Goal: Transaction & Acquisition: Purchase product/service

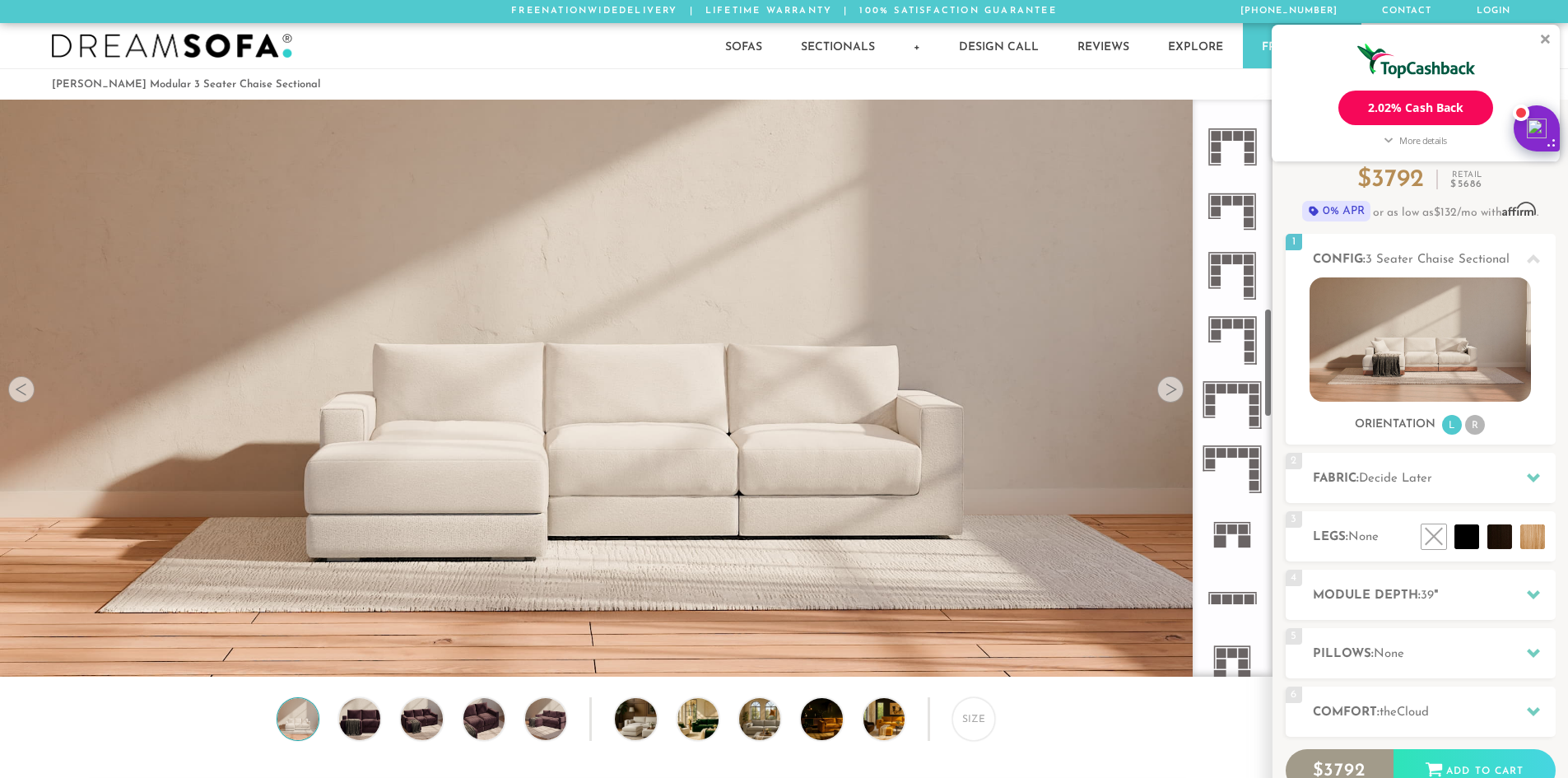
scroll to position [1155, 0]
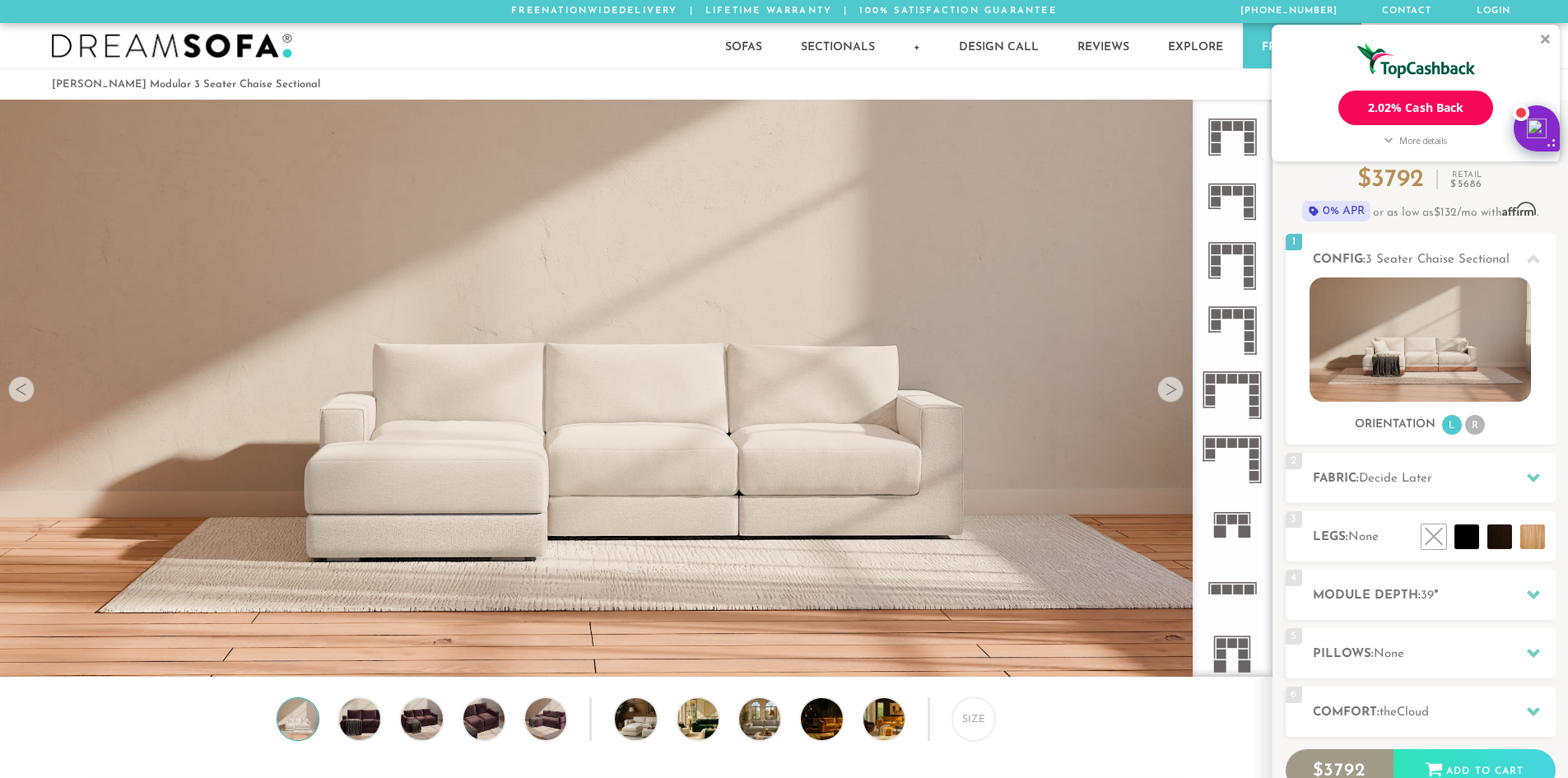
click at [1241, 320] on icon at bounding box center [1232, 330] width 64 height 64
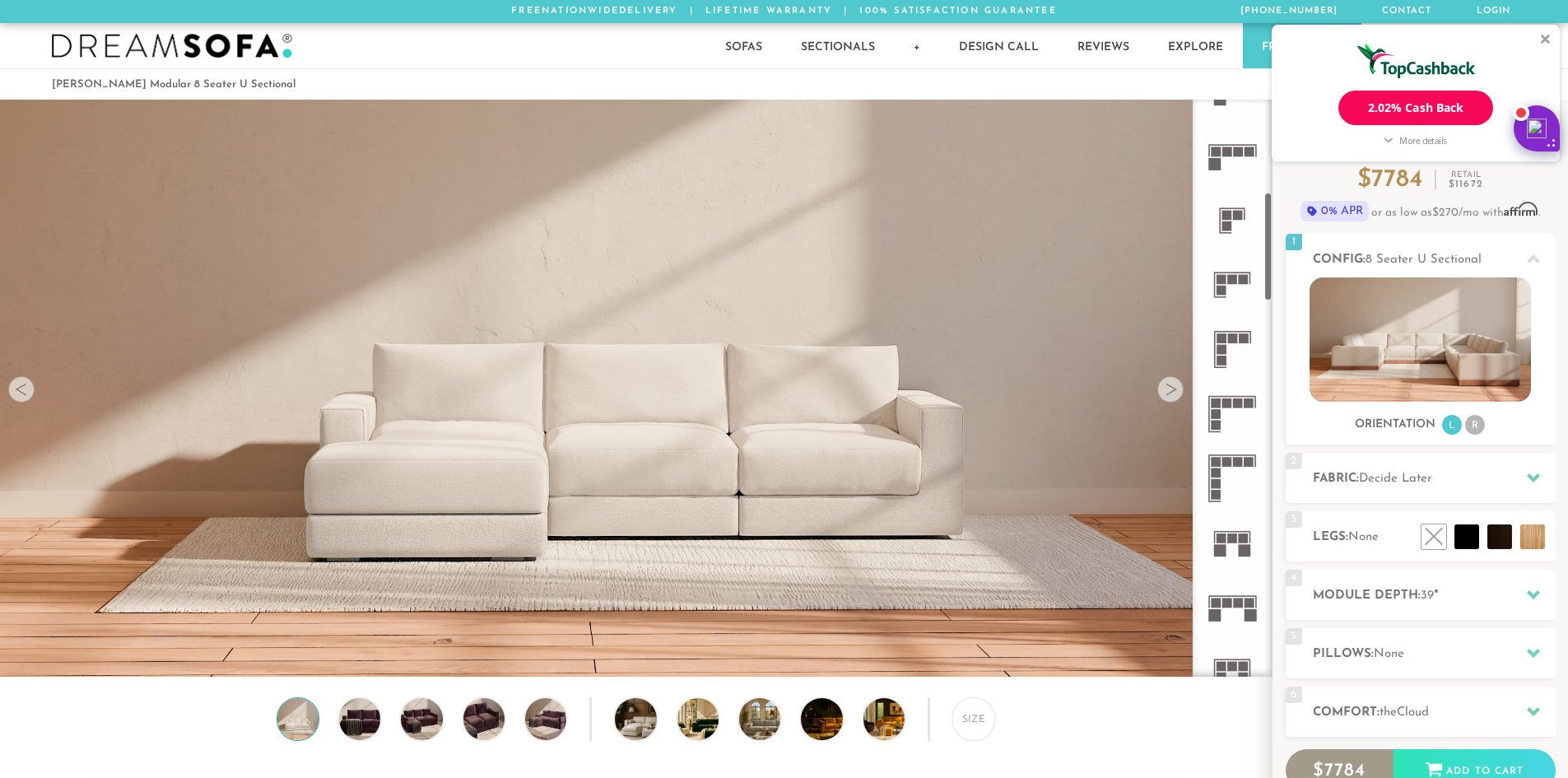
scroll to position [494, 0]
click at [1232, 146] on icon at bounding box center [1232, 153] width 64 height 64
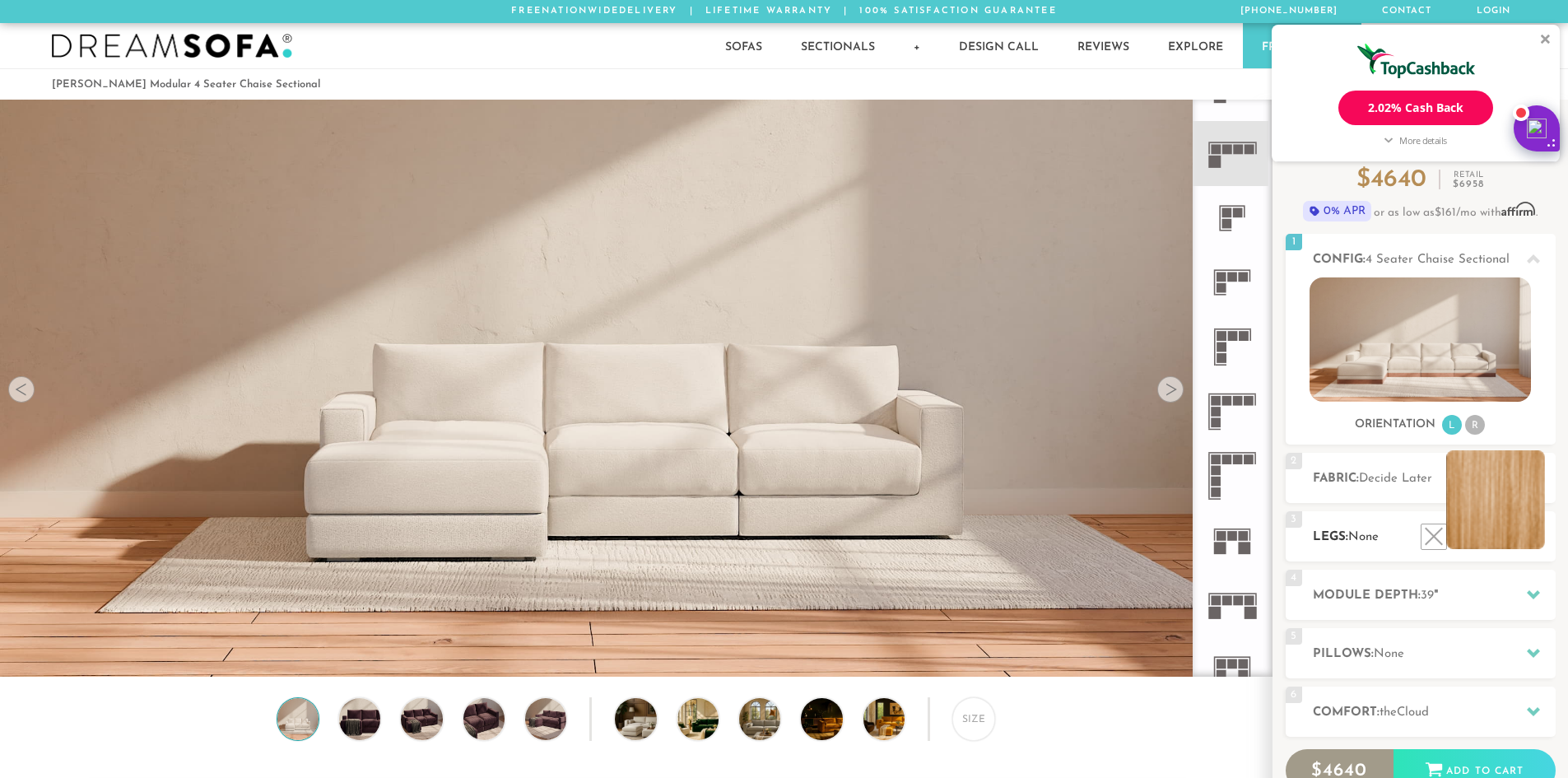
click at [1531, 541] on li at bounding box center [1495, 499] width 99 height 99
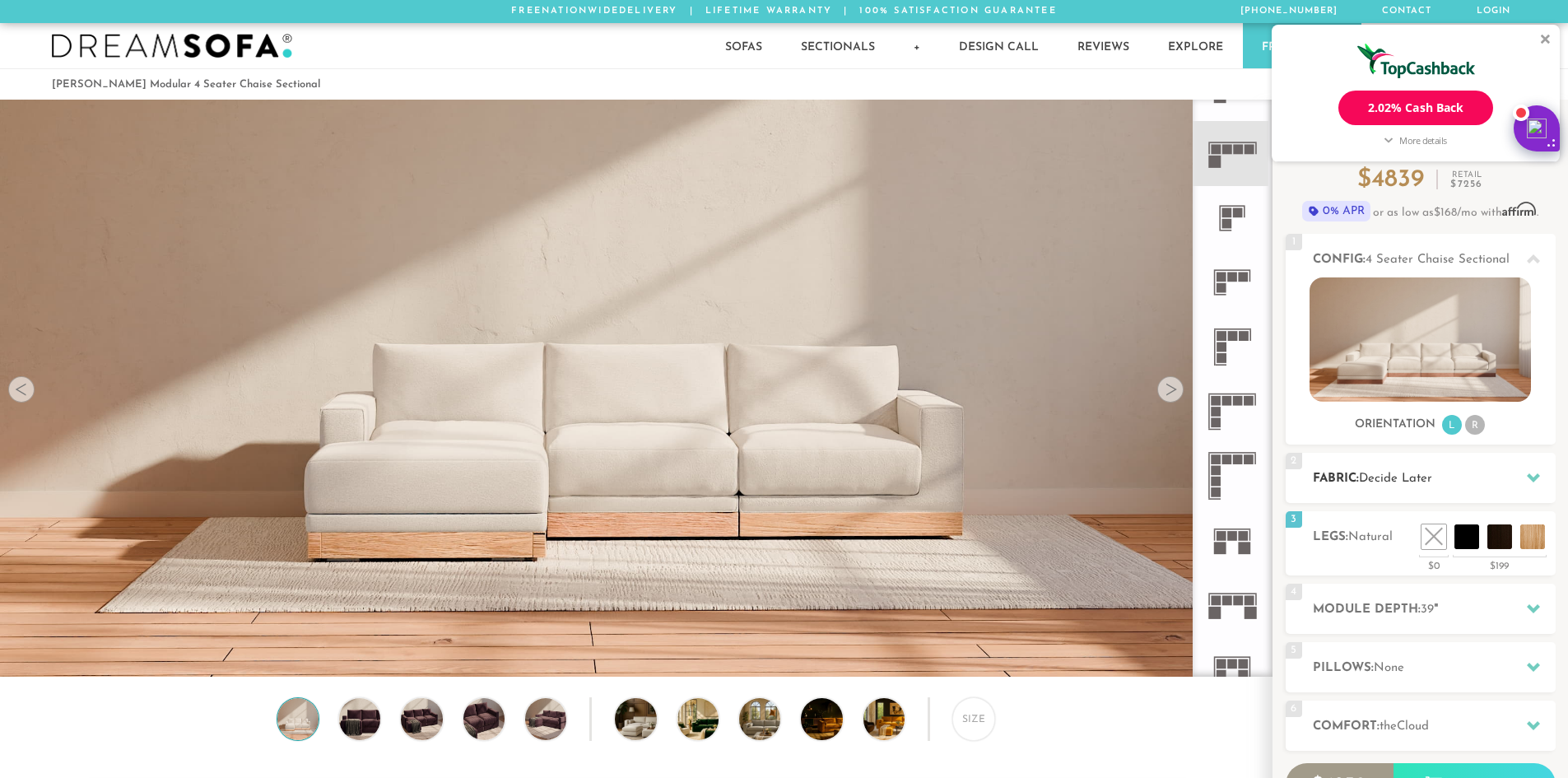
click at [1457, 483] on h2 "Fabric: Decide Later" at bounding box center [1434, 479] width 243 height 19
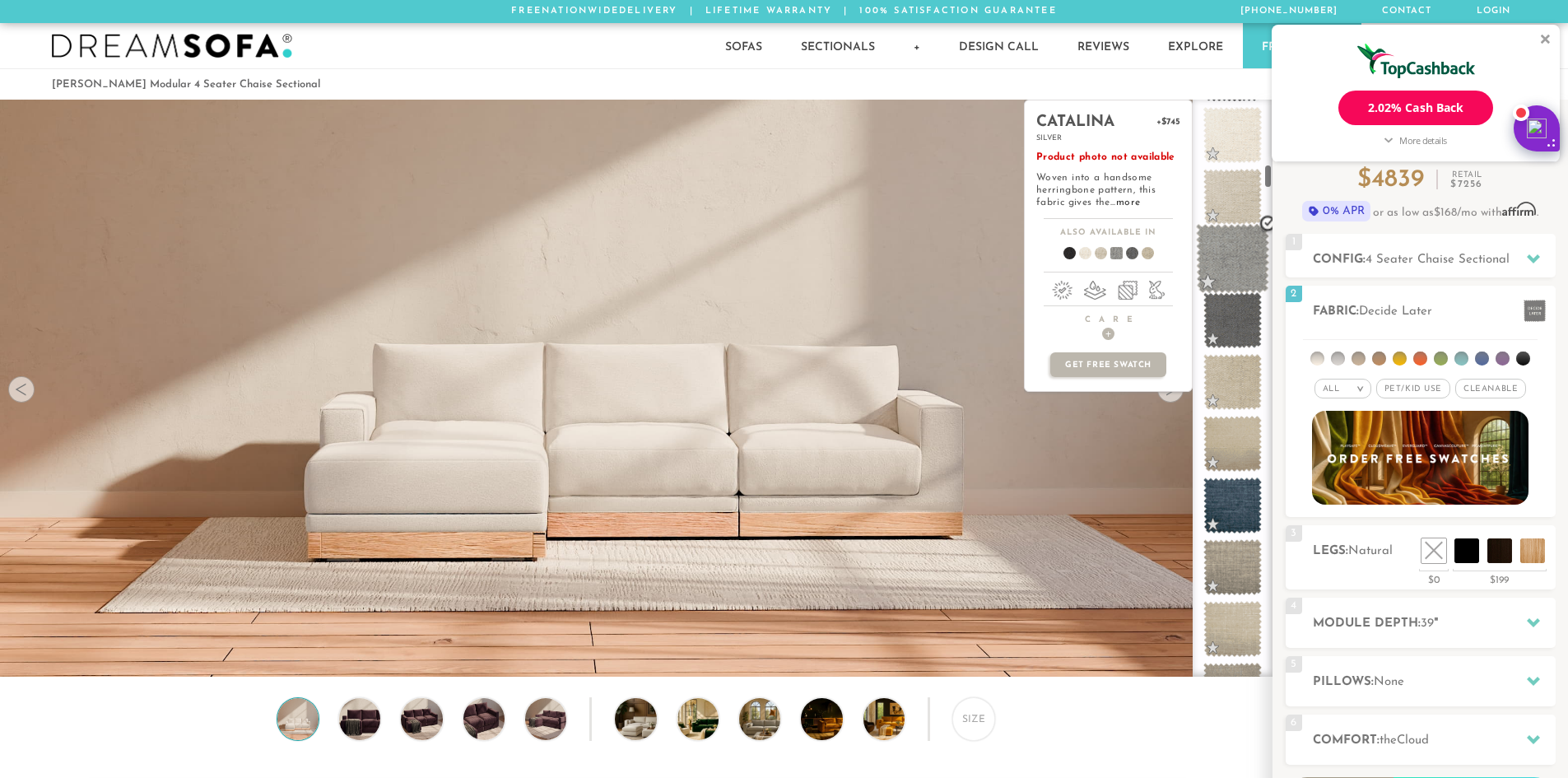
scroll to position [1480, 0]
click at [1231, 139] on span at bounding box center [1232, 137] width 73 height 70
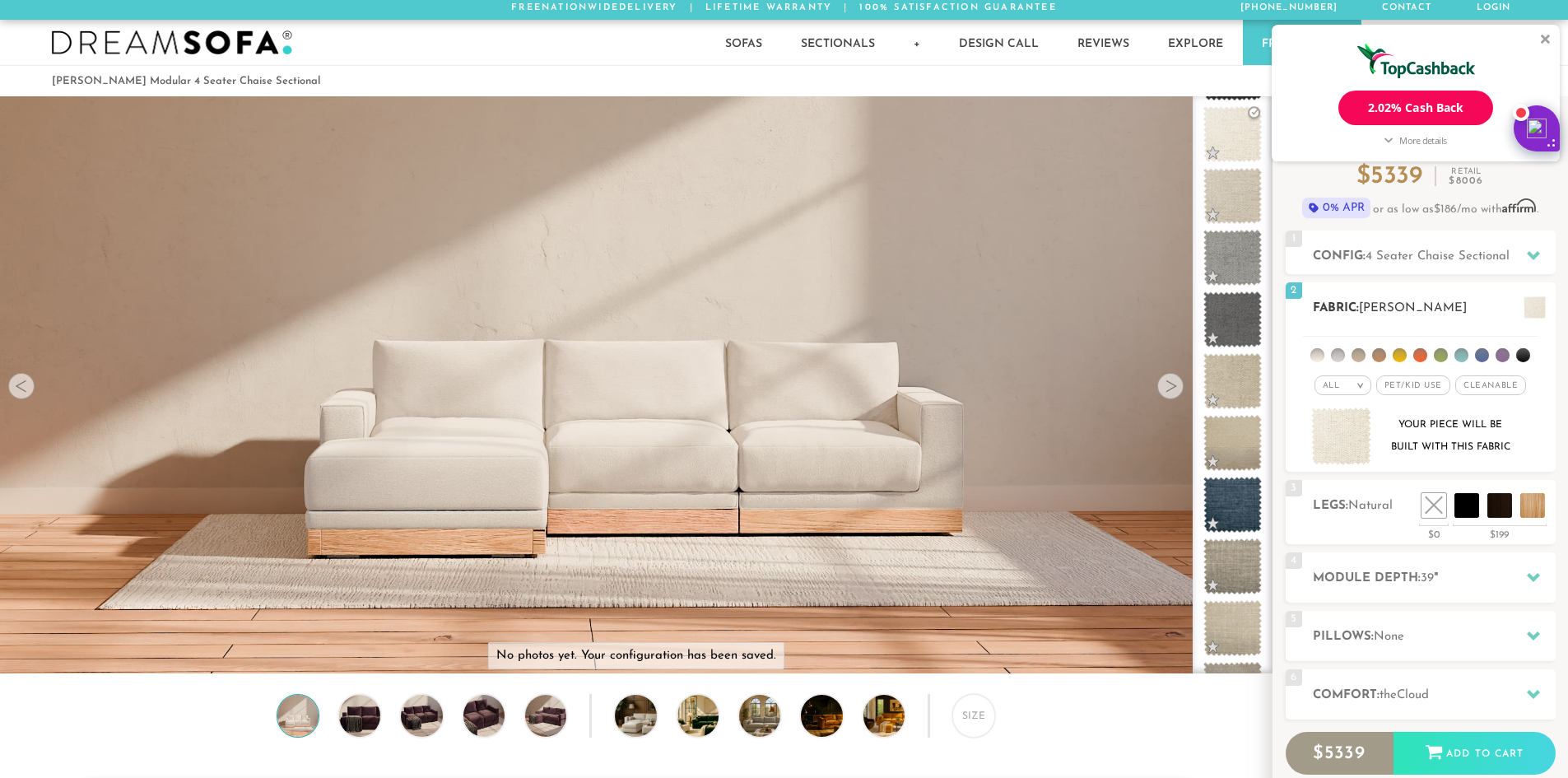
scroll to position [0, 0]
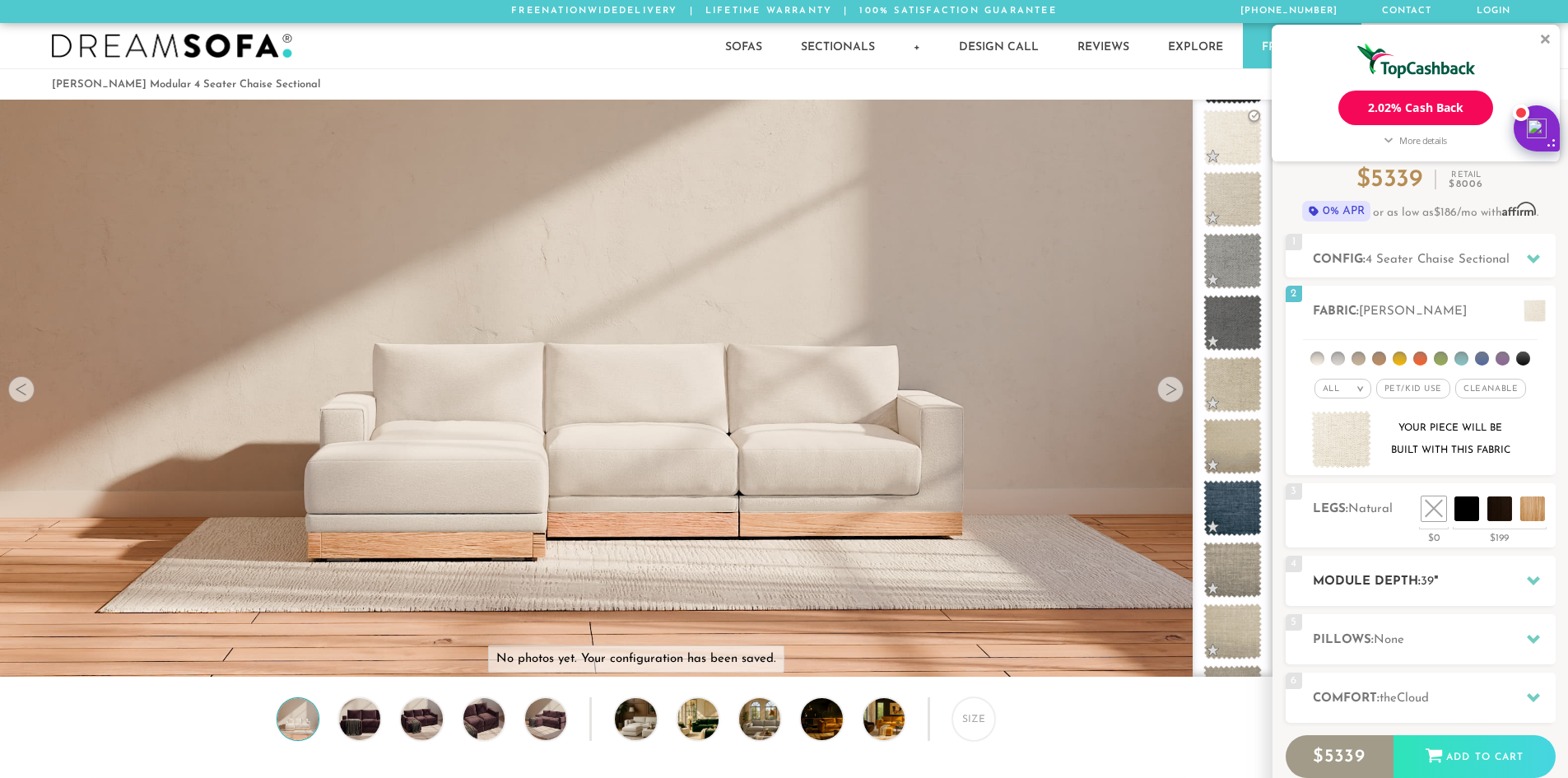
click at [1499, 590] on h2 "Module Depth: 39 "" at bounding box center [1434, 582] width 243 height 19
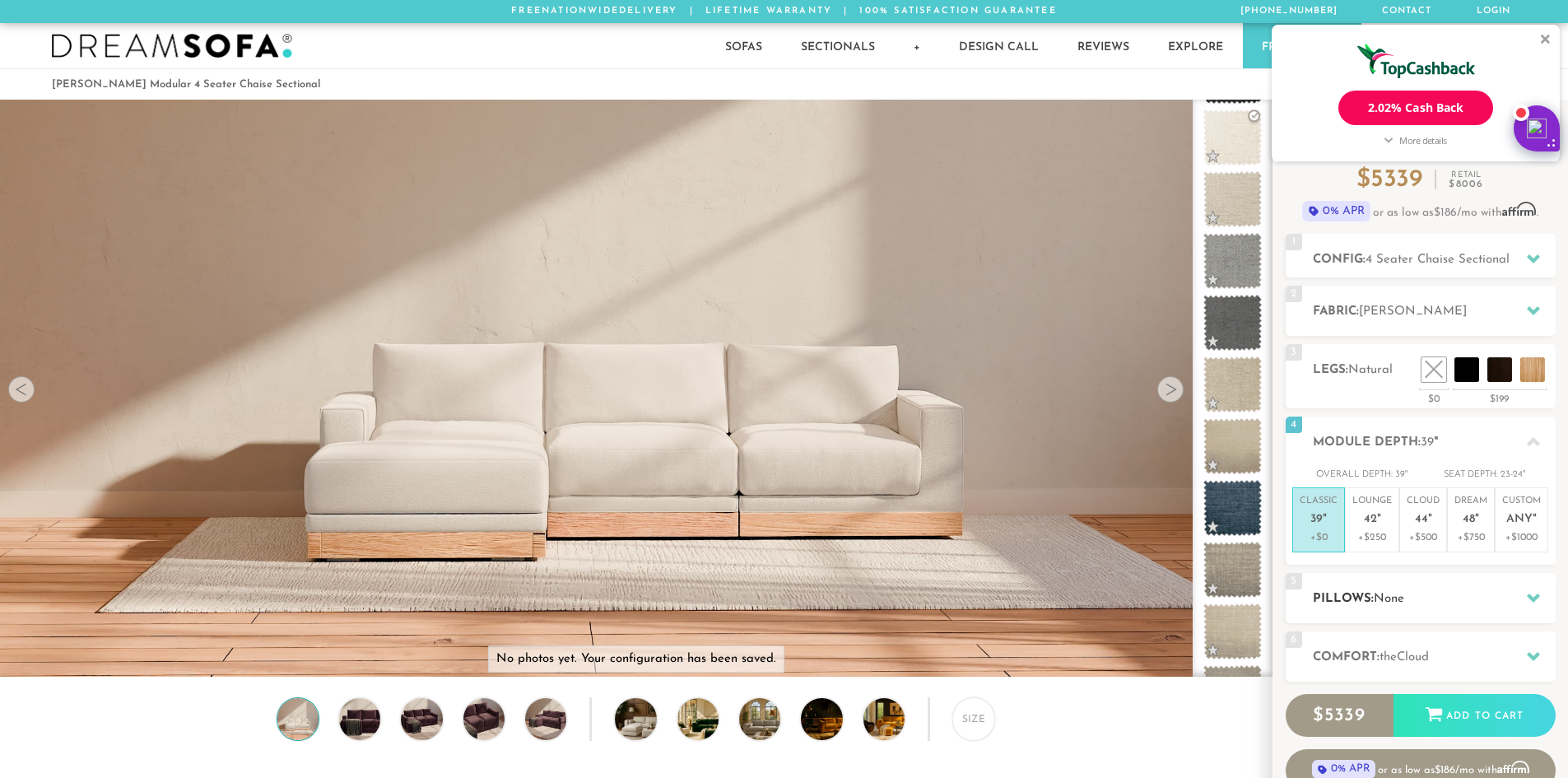
click at [1497, 589] on h2 "Pillows: None" at bounding box center [1434, 598] width 243 height 19
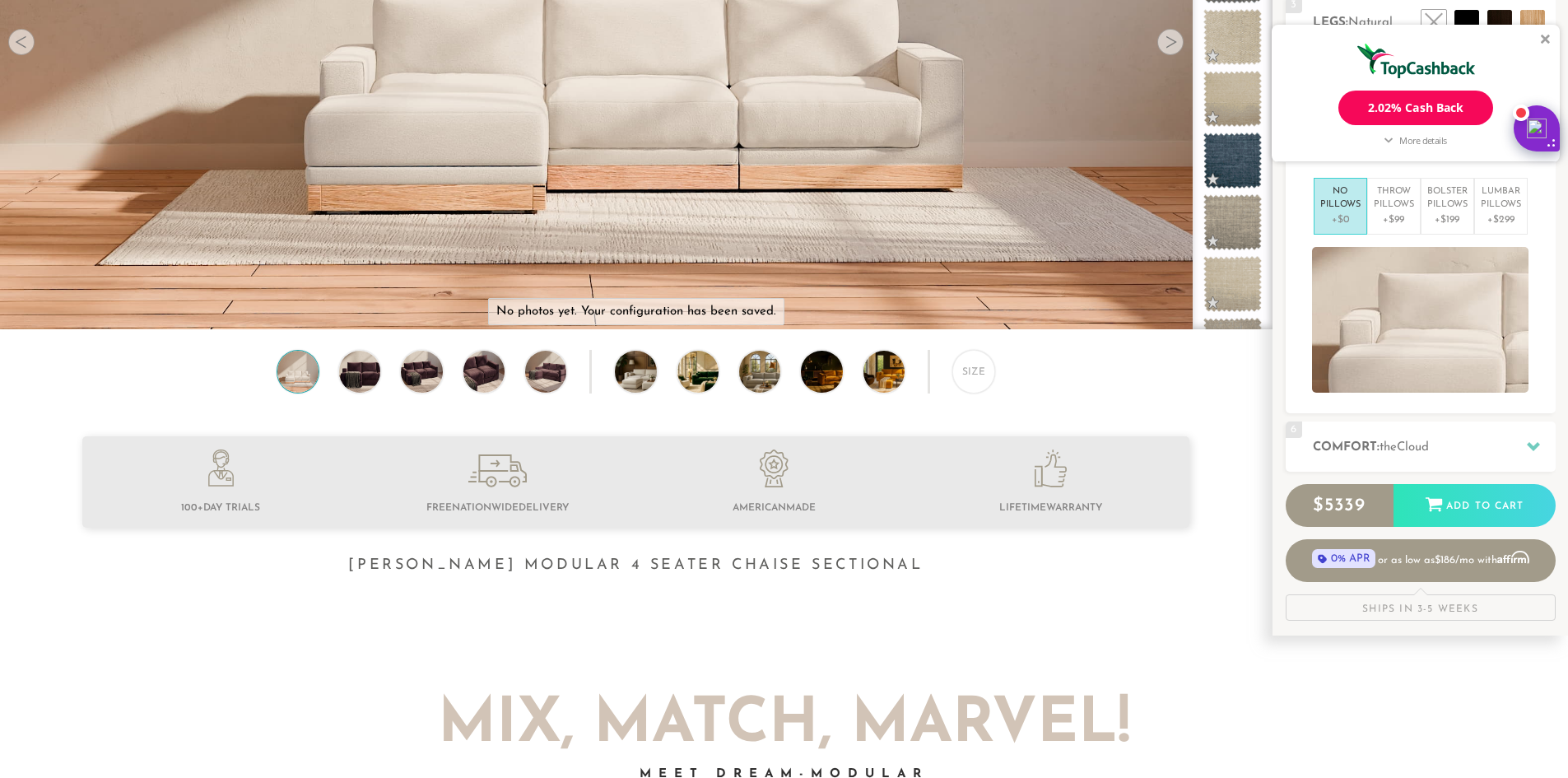
scroll to position [349, 0]
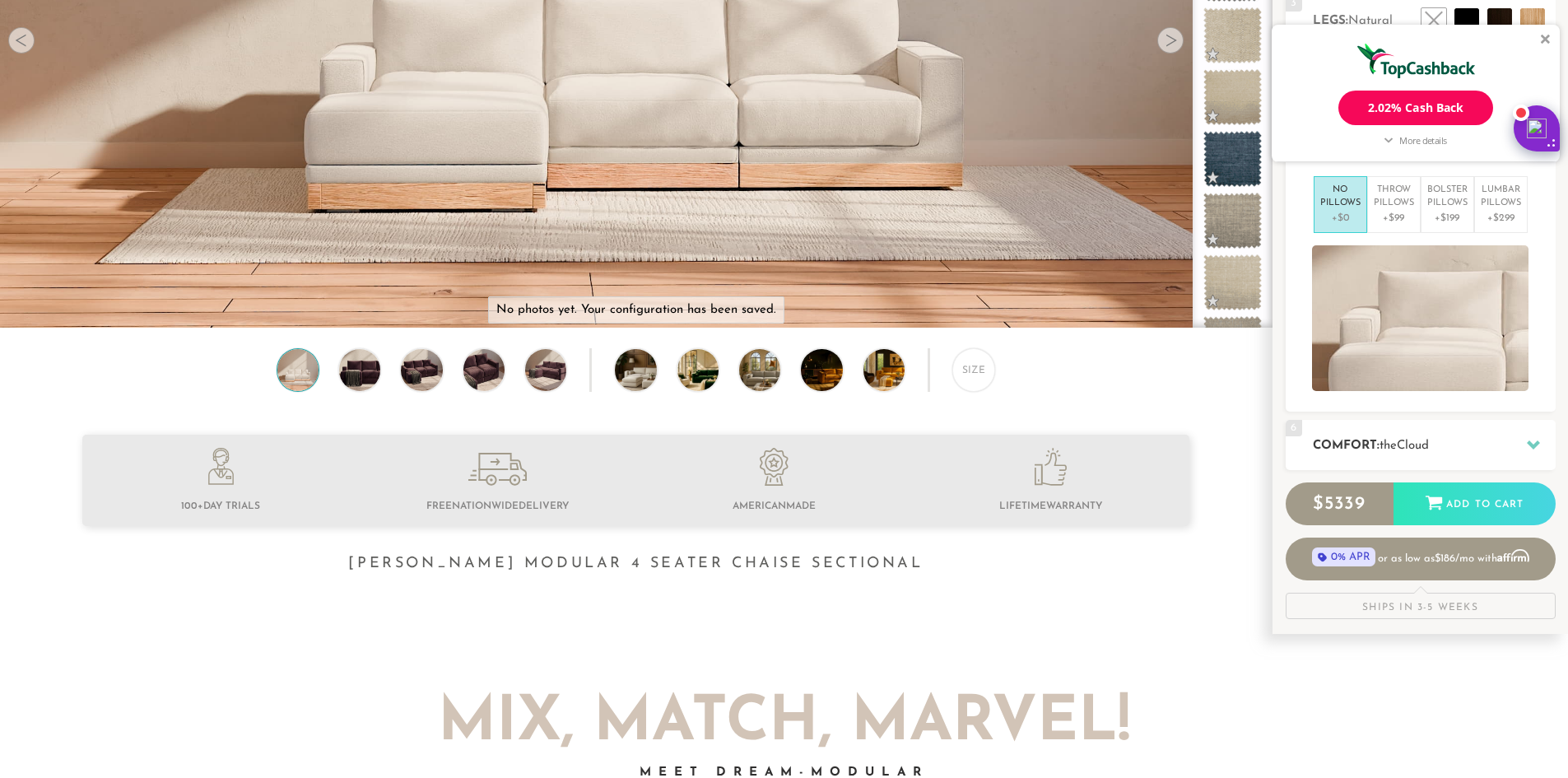
click at [1469, 433] on div "6 Comfort: the Cloud soft" at bounding box center [1421, 445] width 270 height 51
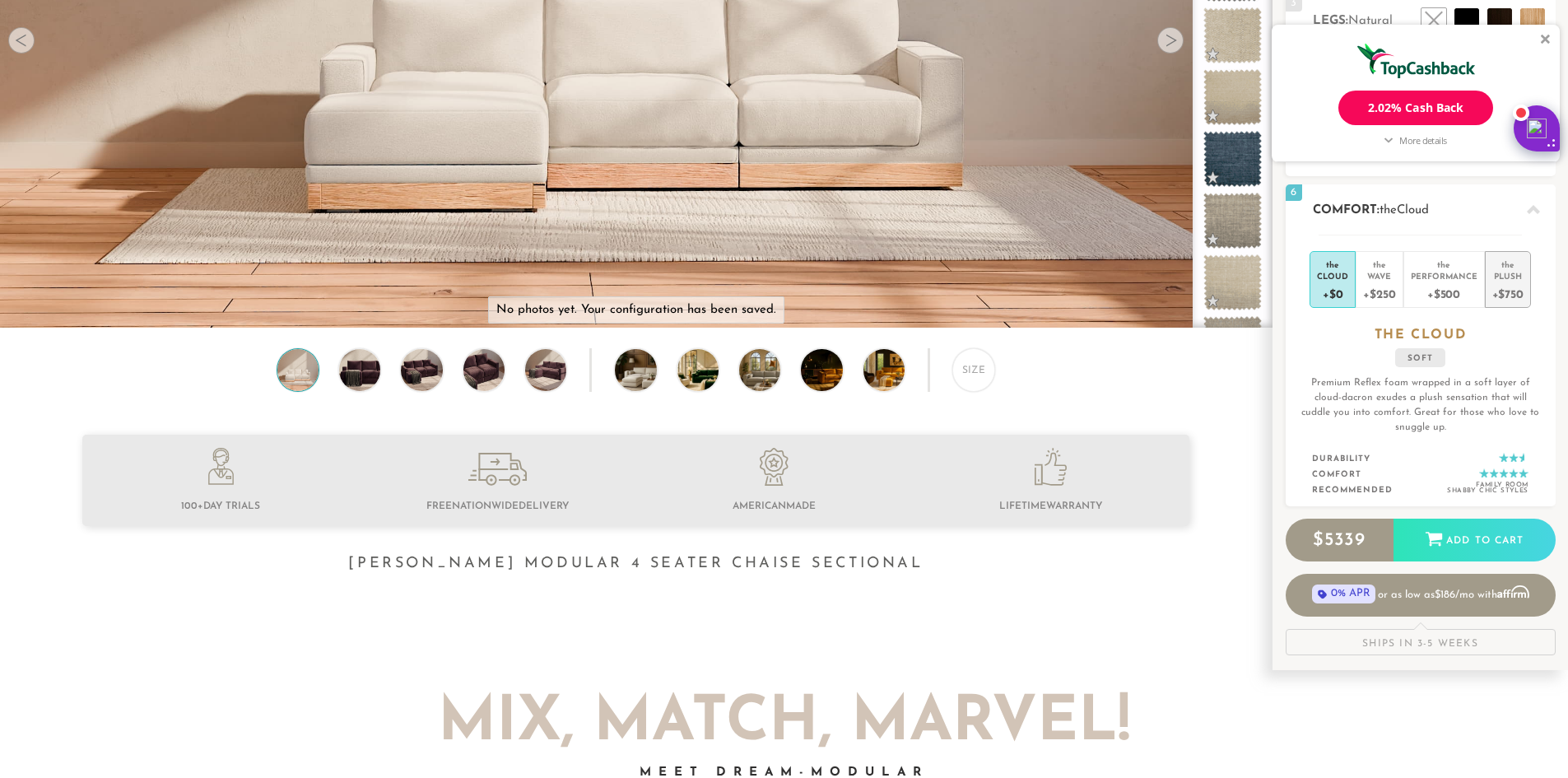
click at [1504, 287] on div "+$750" at bounding box center [1507, 293] width 31 height 24
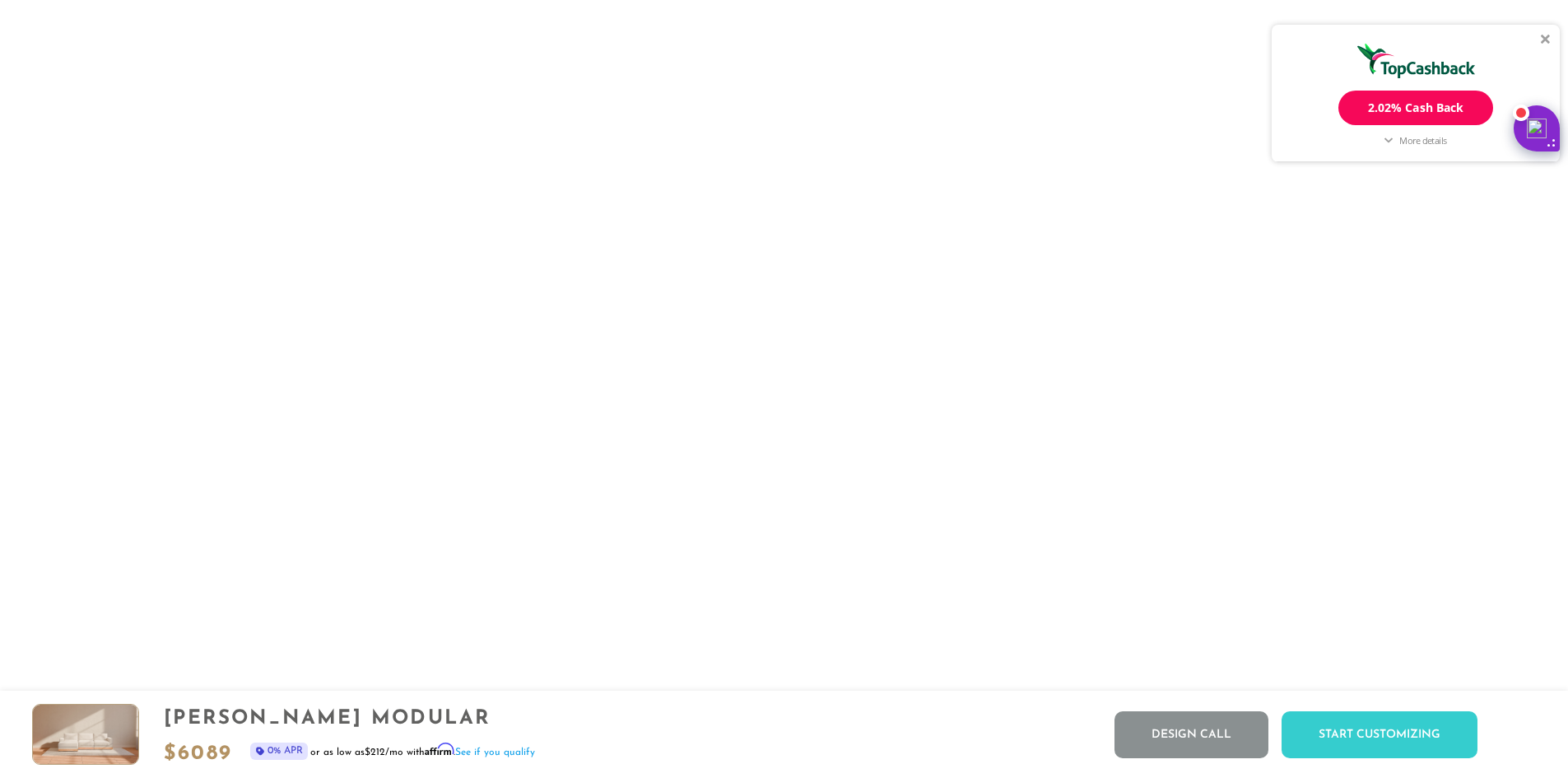
scroll to position [0, 0]
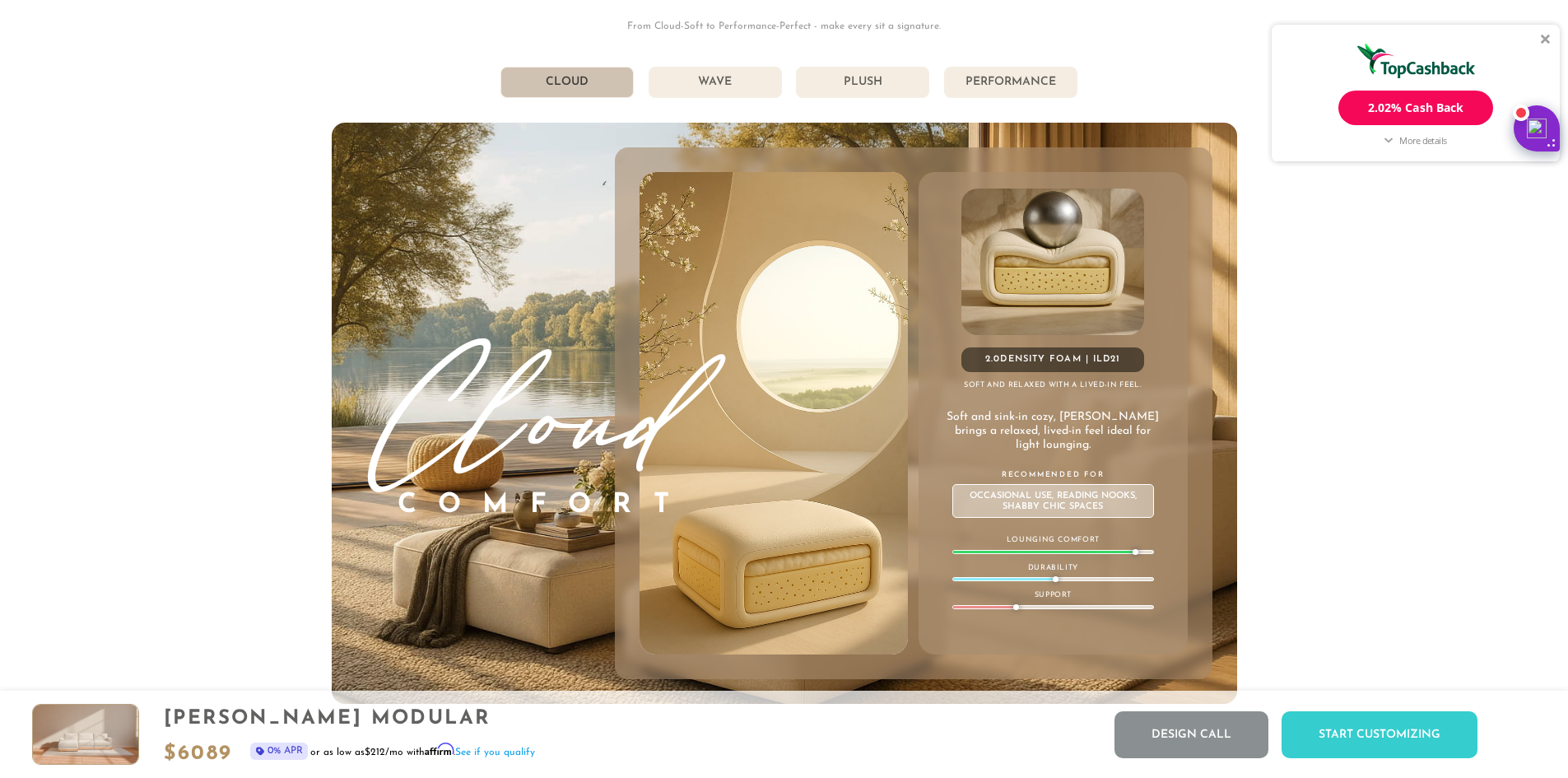
click at [891, 88] on li "Plush" at bounding box center [862, 82] width 133 height 31
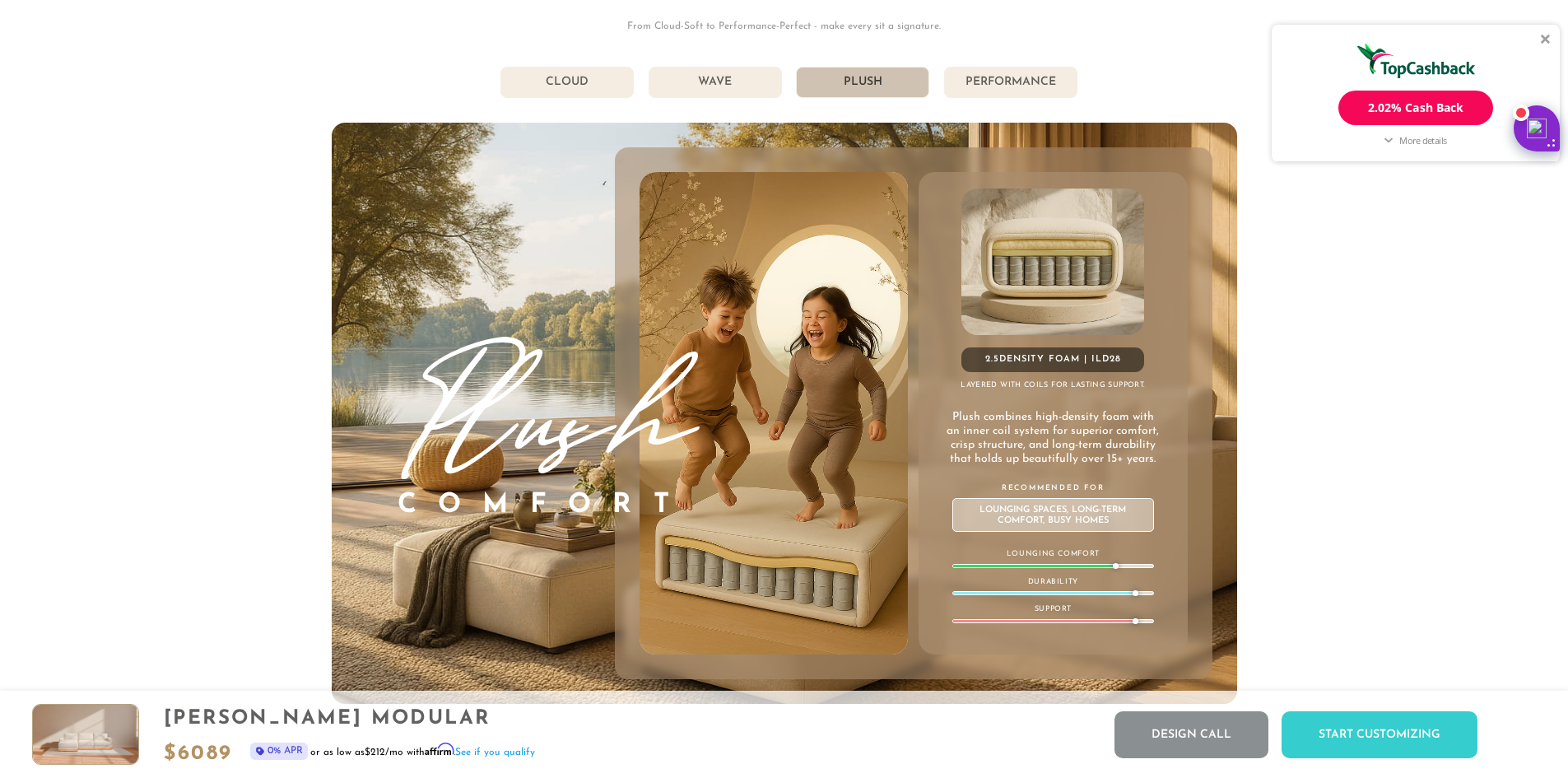
click at [1415, 413] on div "[PHONE_NUMBER] Free Nationwide Delivery Lifetime Warranty 100% Satisfaction Gua…" at bounding box center [784, 165] width 1568 height 19477
drag, startPoint x: 321, startPoint y: 333, endPoint x: 475, endPoint y: 304, distance: 156.7
click at [322, 332] on div "[PHONE_NUMBER] Free Nationwide Delivery Lifetime Warranty 100% Satisfaction Gua…" at bounding box center [784, 165] width 1568 height 19477
click at [593, 89] on li "Cloud" at bounding box center [567, 82] width 133 height 31
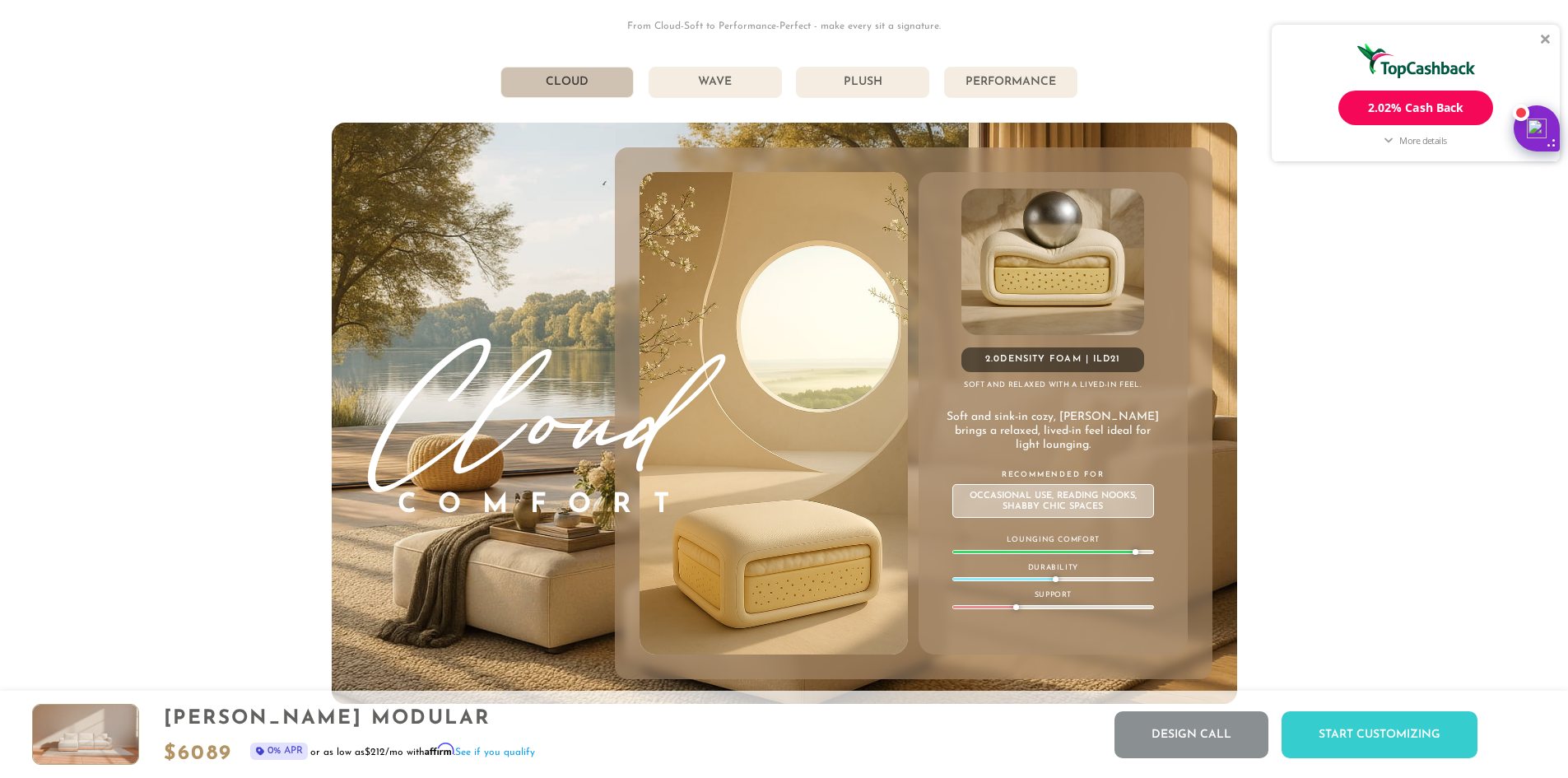
click at [782, 93] on ul "Cloud Wave Plush Performance" at bounding box center [784, 82] width 905 height 31
click at [742, 98] on li "Wave" at bounding box center [715, 82] width 133 height 31
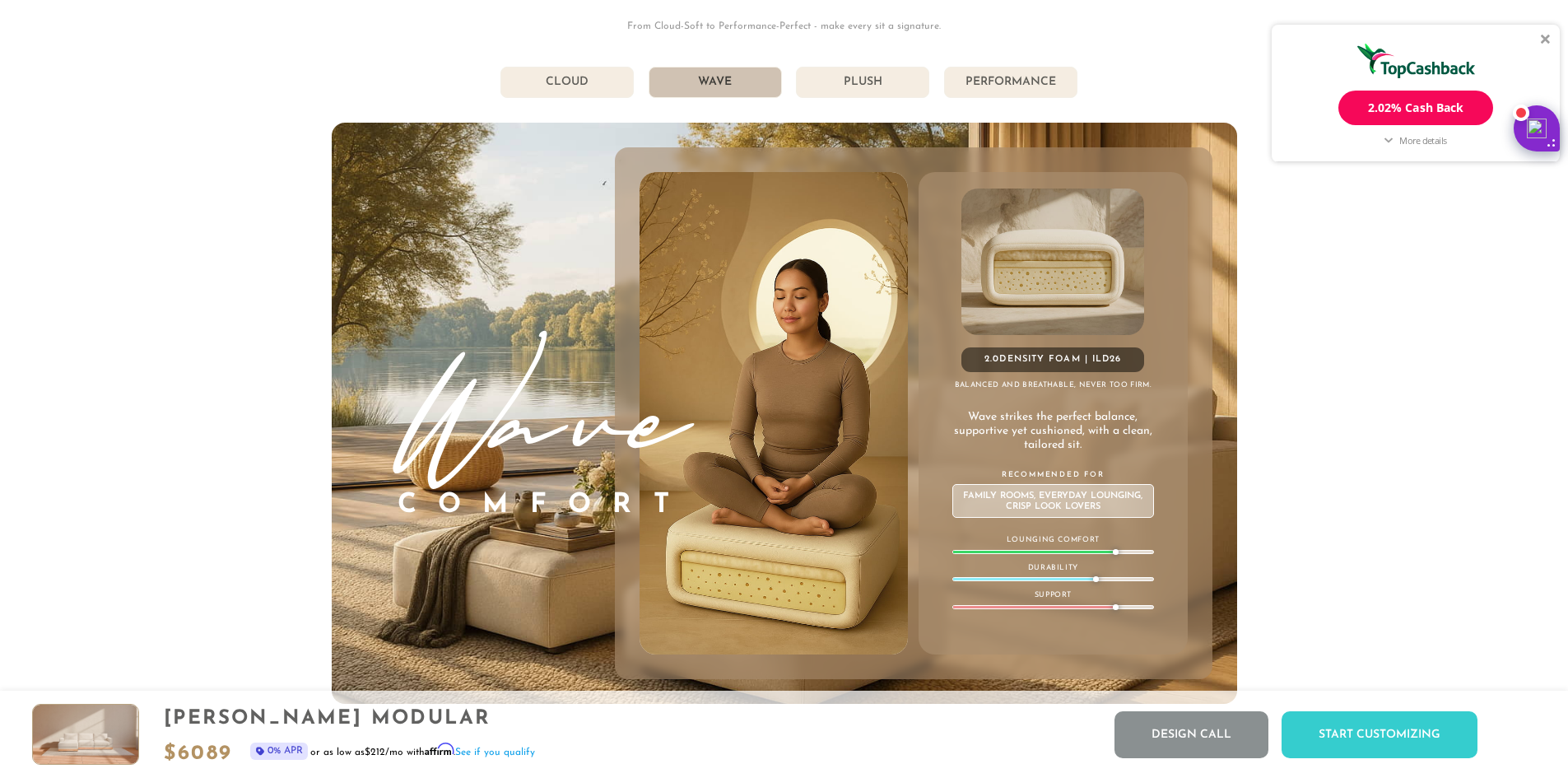
click at [809, 84] on li "Plush" at bounding box center [862, 82] width 133 height 31
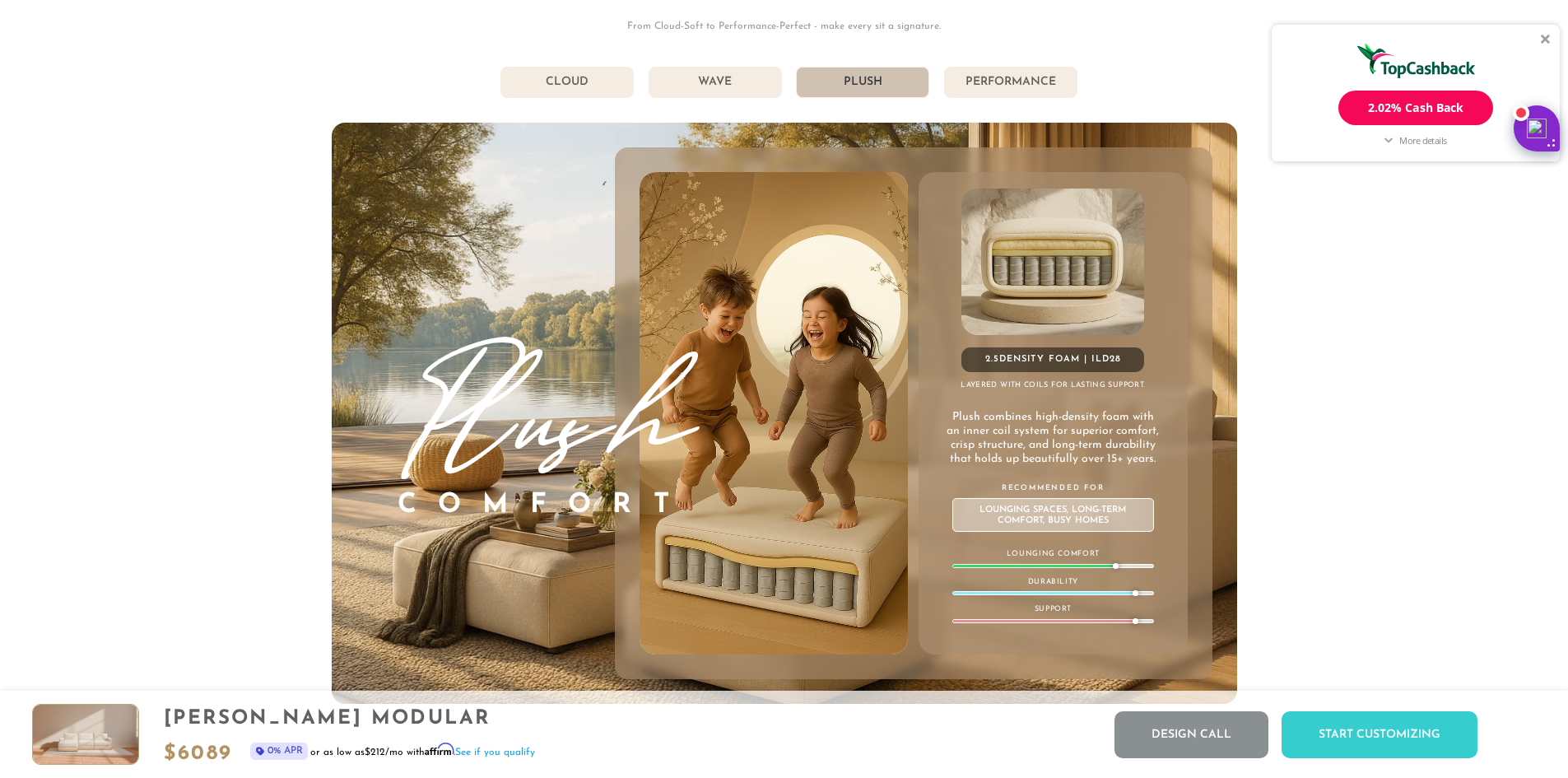
click at [1465, 430] on div "[PHONE_NUMBER] Free Nationwide Delivery Lifetime Warranty 100% Satisfaction Gua…" at bounding box center [784, 165] width 1568 height 19477
click at [597, 84] on li "Cloud" at bounding box center [567, 82] width 133 height 31
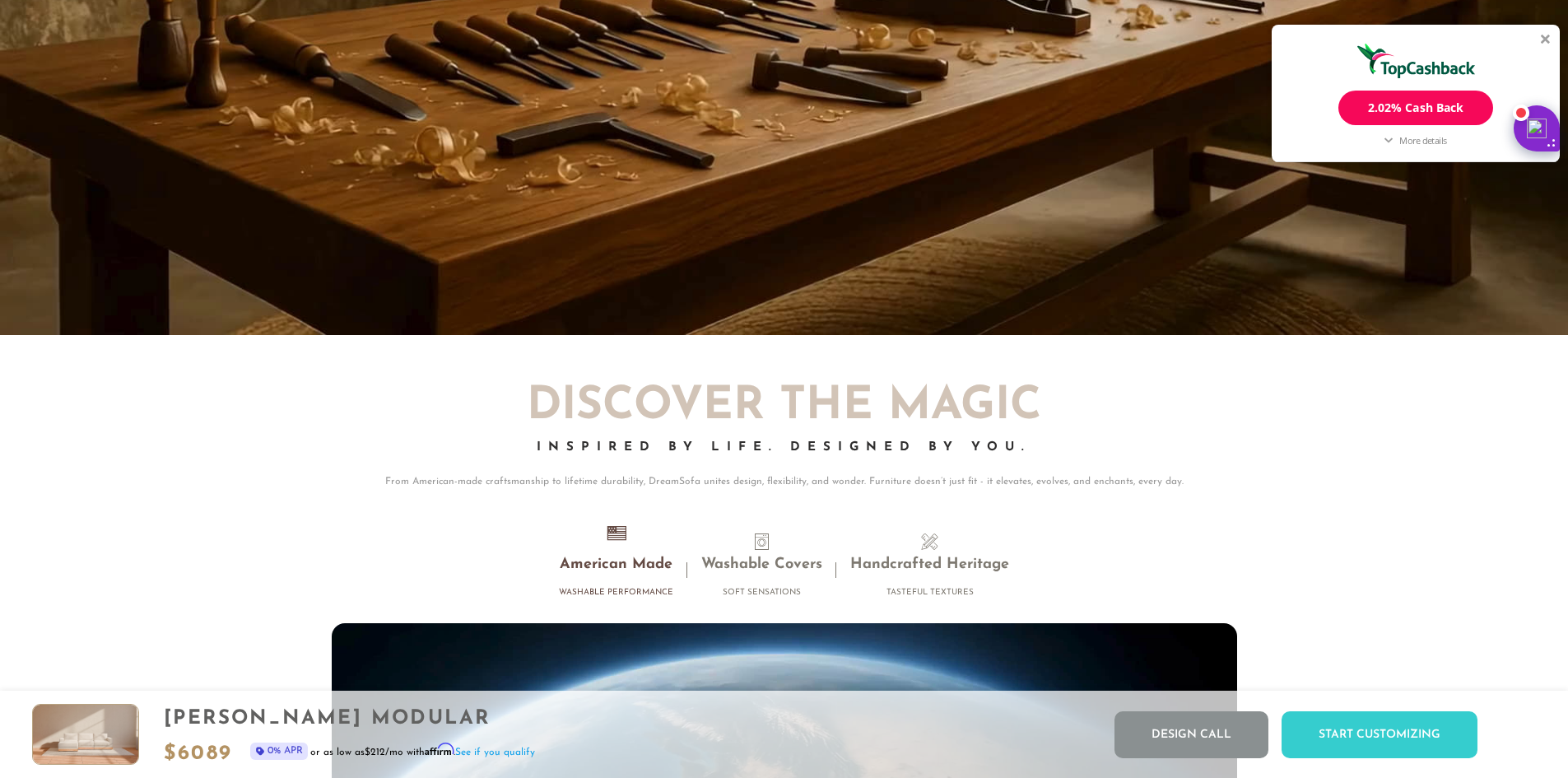
scroll to position [15310, 0]
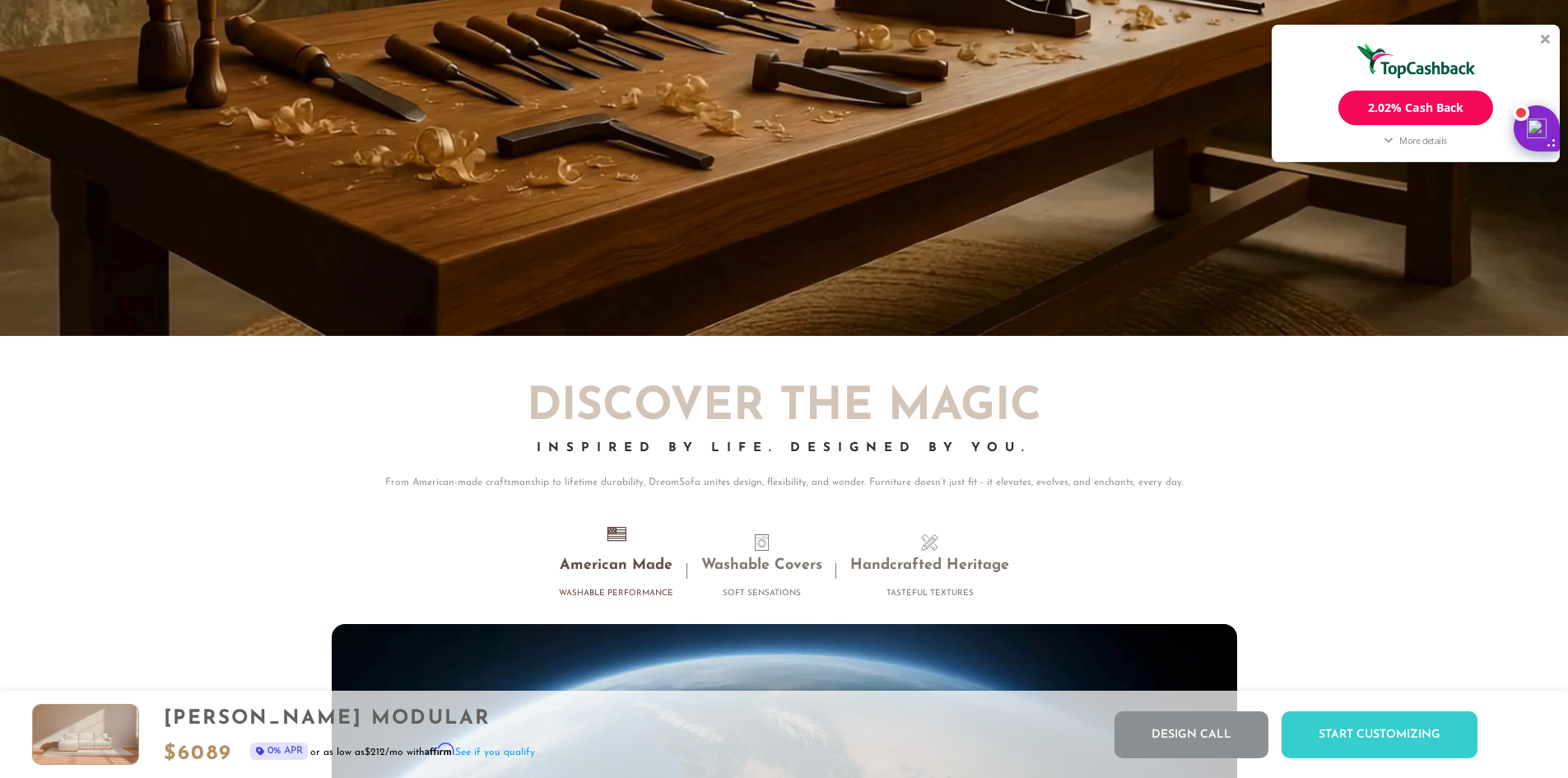
click at [767, 539] on ul "American Made Washable Performance Washable Covers Soft Sensations Handcrafted …" at bounding box center [784, 565] width 905 height 84
click at [757, 550] on span at bounding box center [763, 543] width 17 height 17
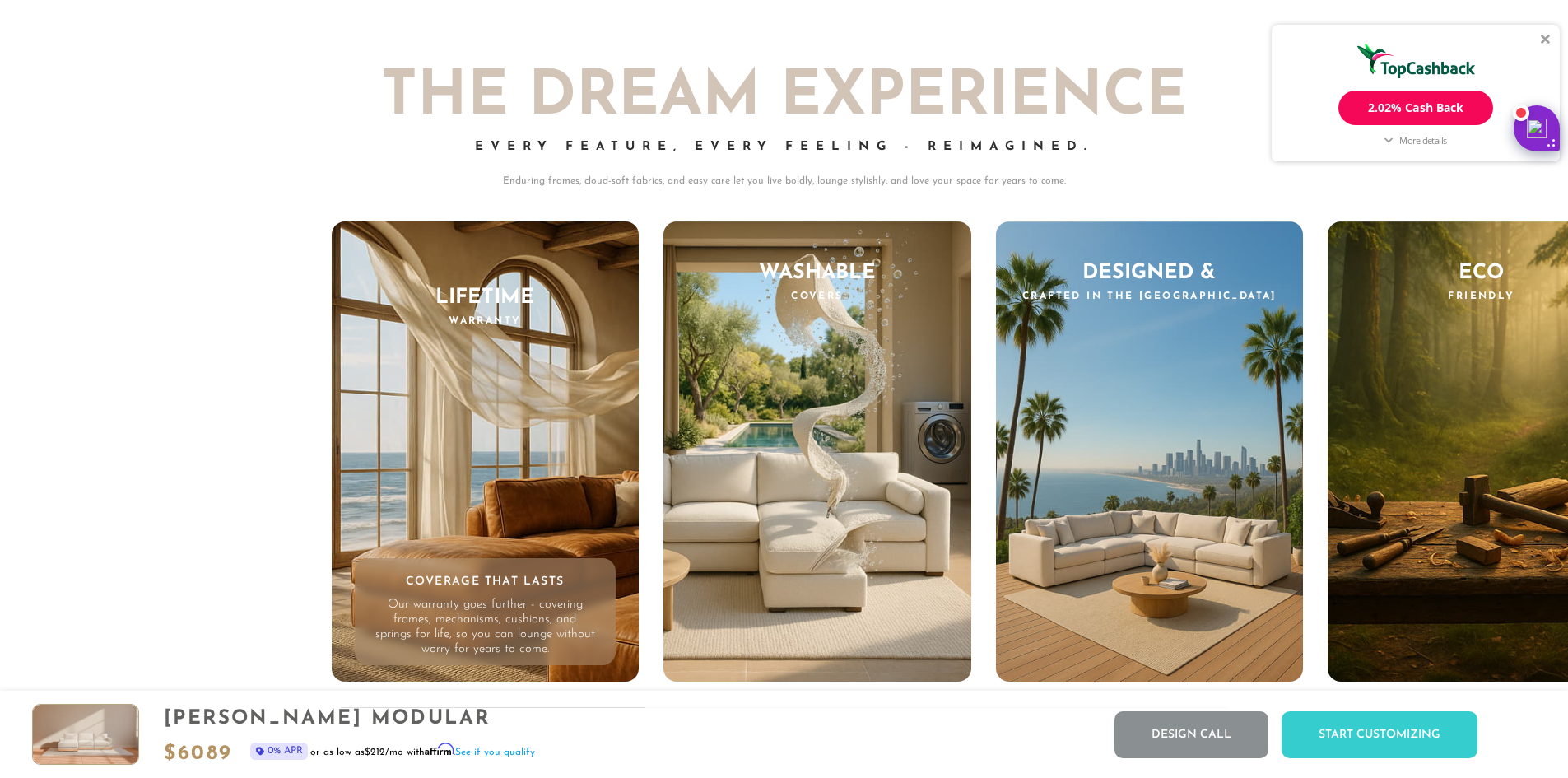
scroll to position [16475, 0]
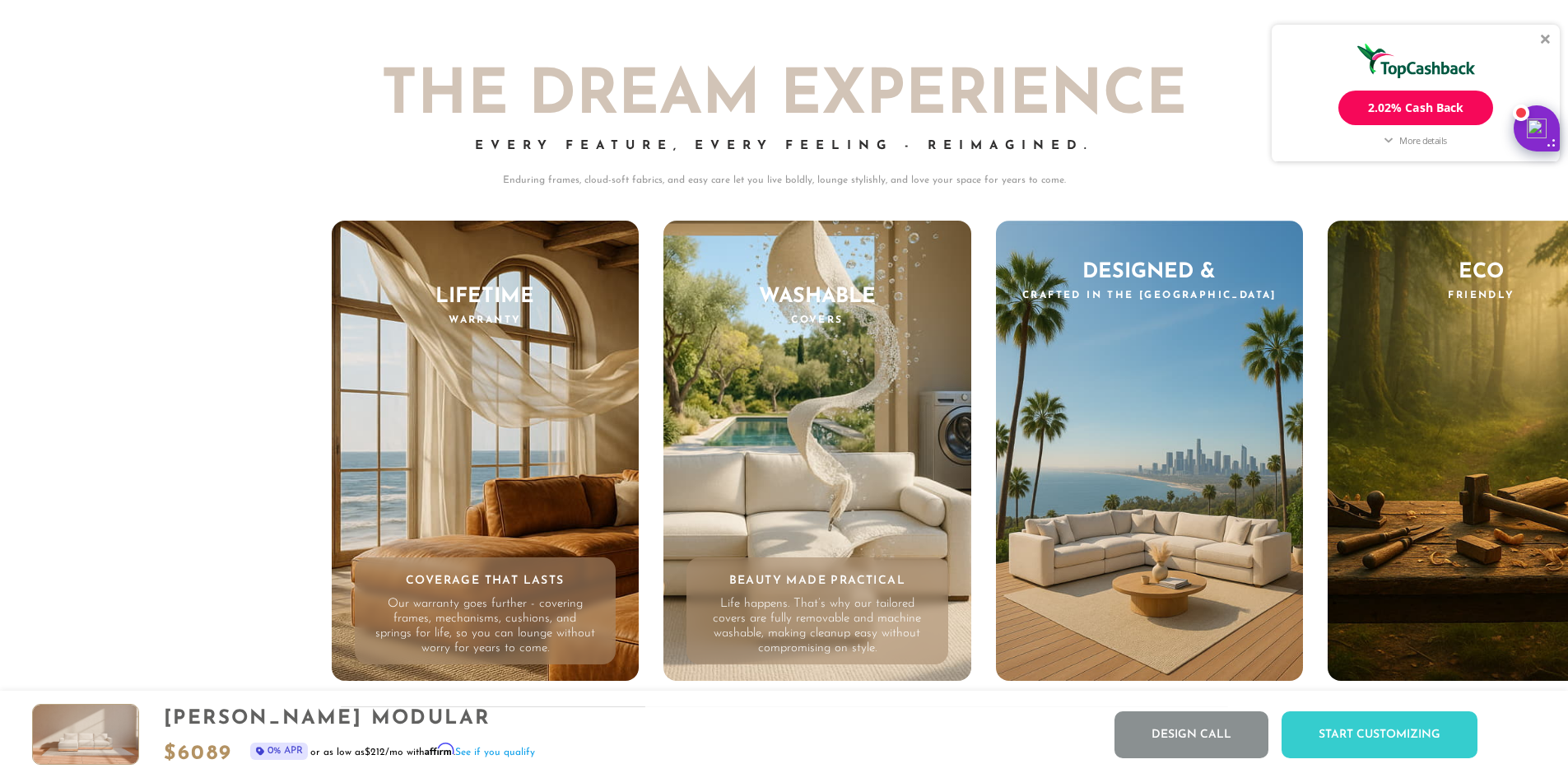
click at [825, 372] on div "Washable Covers Beauty Made Practical Life happens. That’s why our tailored cov…" at bounding box center [816, 451] width 308 height 461
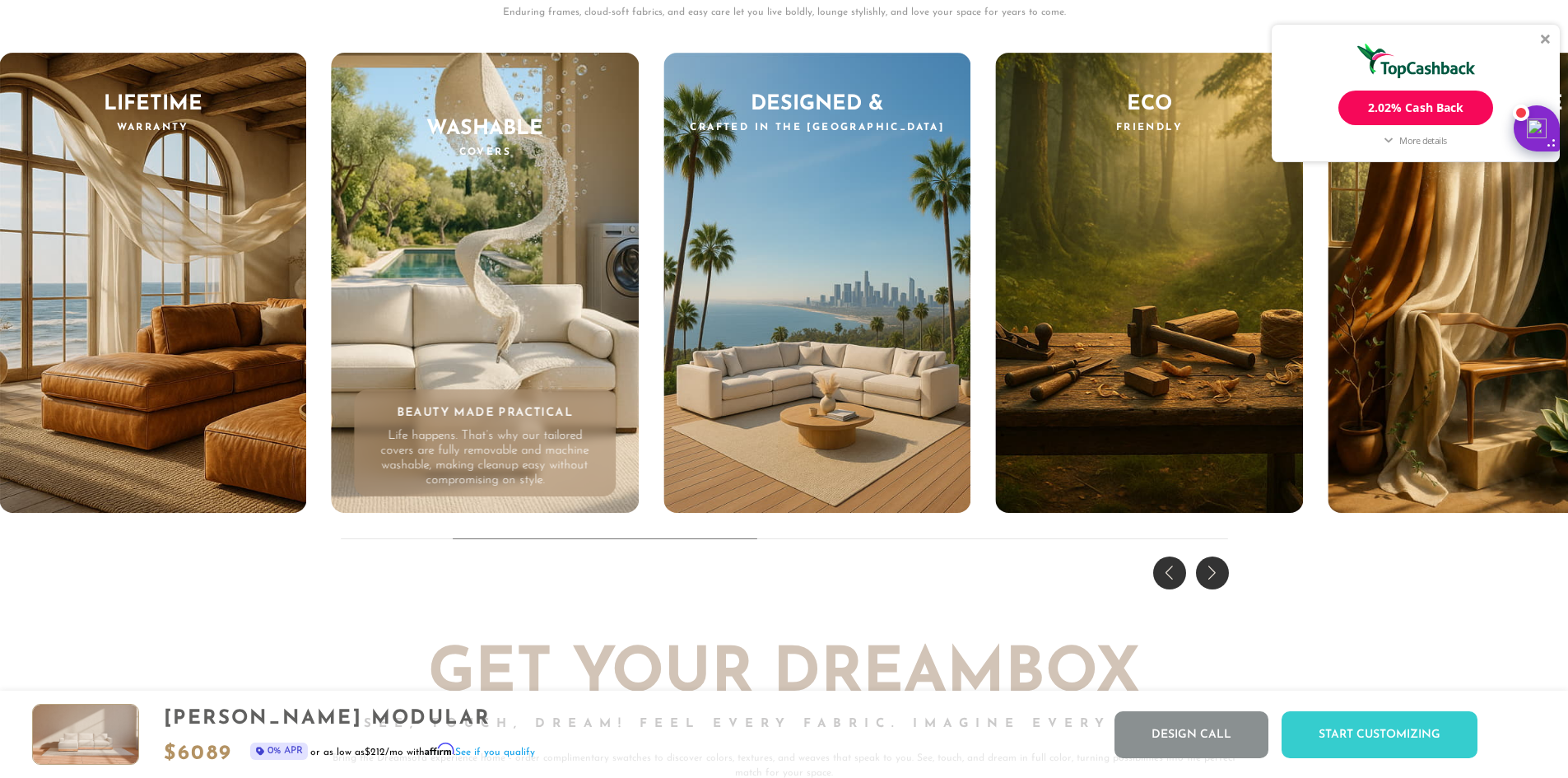
scroll to position [16640, 0]
